Goal: Navigation & Orientation: Go to known website

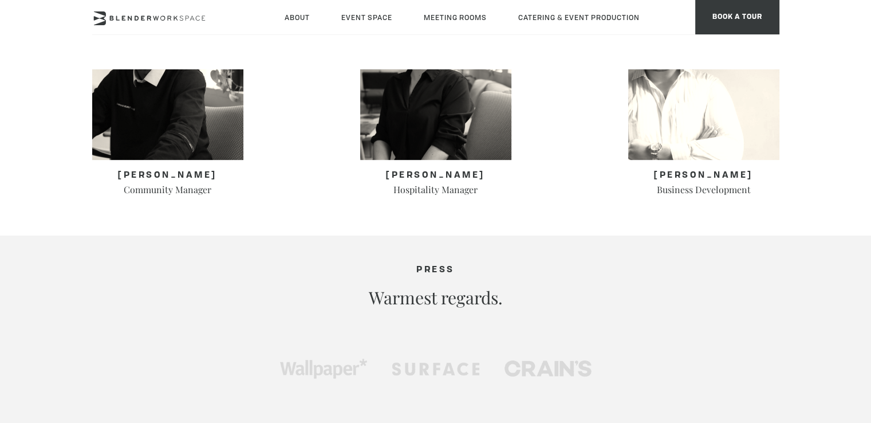
scroll to position [515, 0]
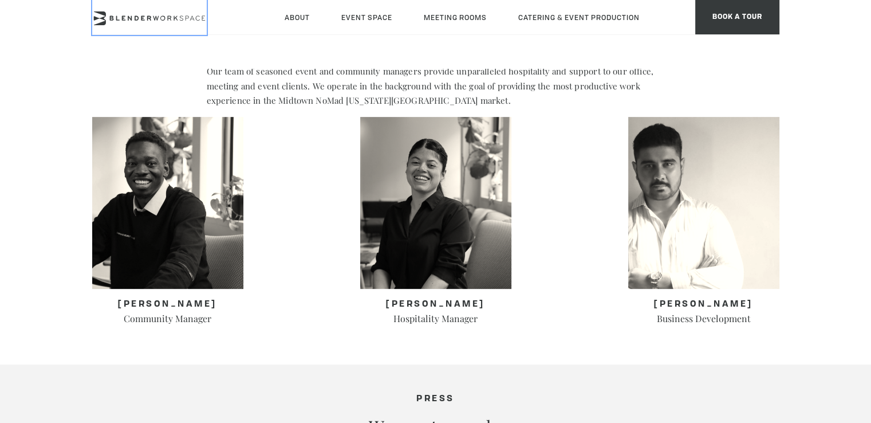
click at [162, 14] on icon at bounding box center [149, 18] width 115 height 14
